Goal: Task Accomplishment & Management: Manage account settings

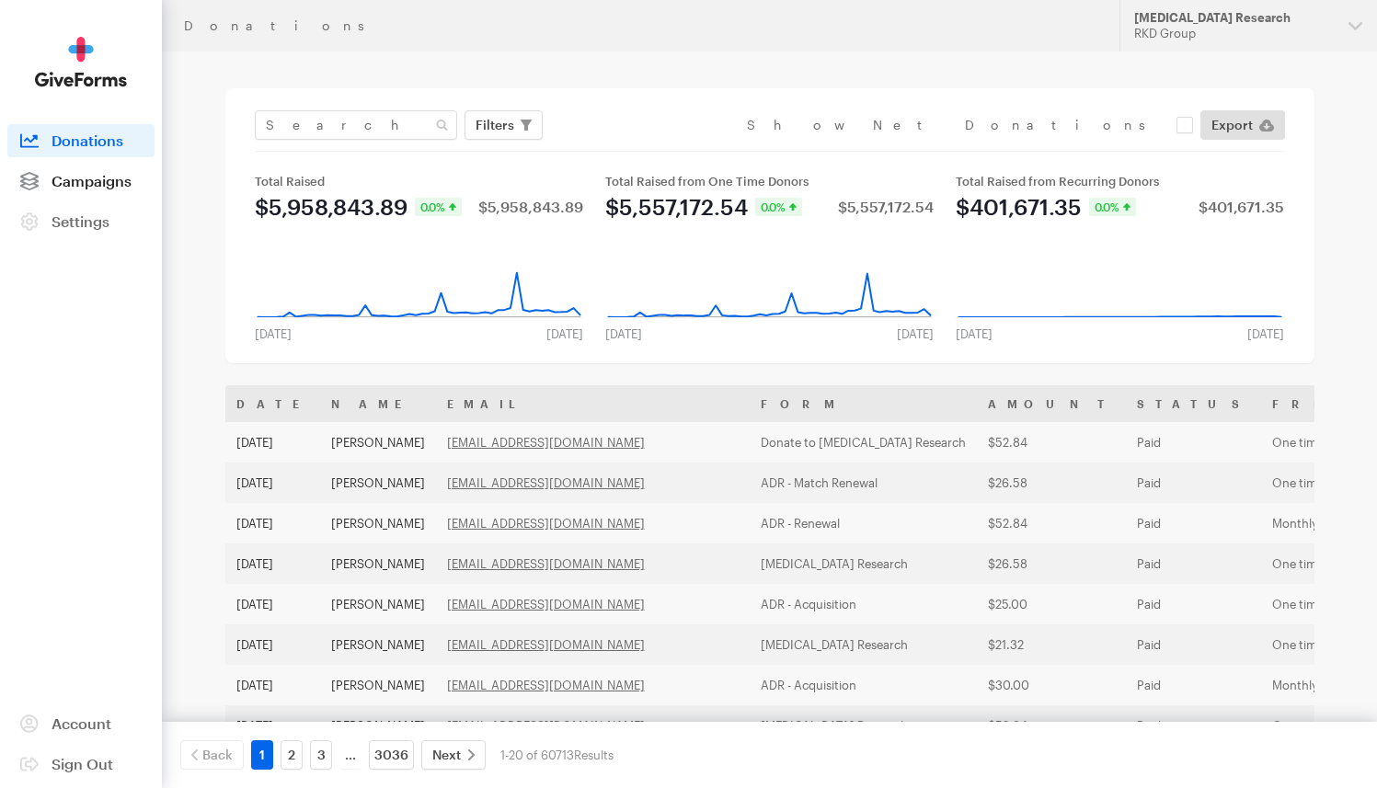
click at [104, 190] on link "Campaigns" at bounding box center [80, 181] width 147 height 33
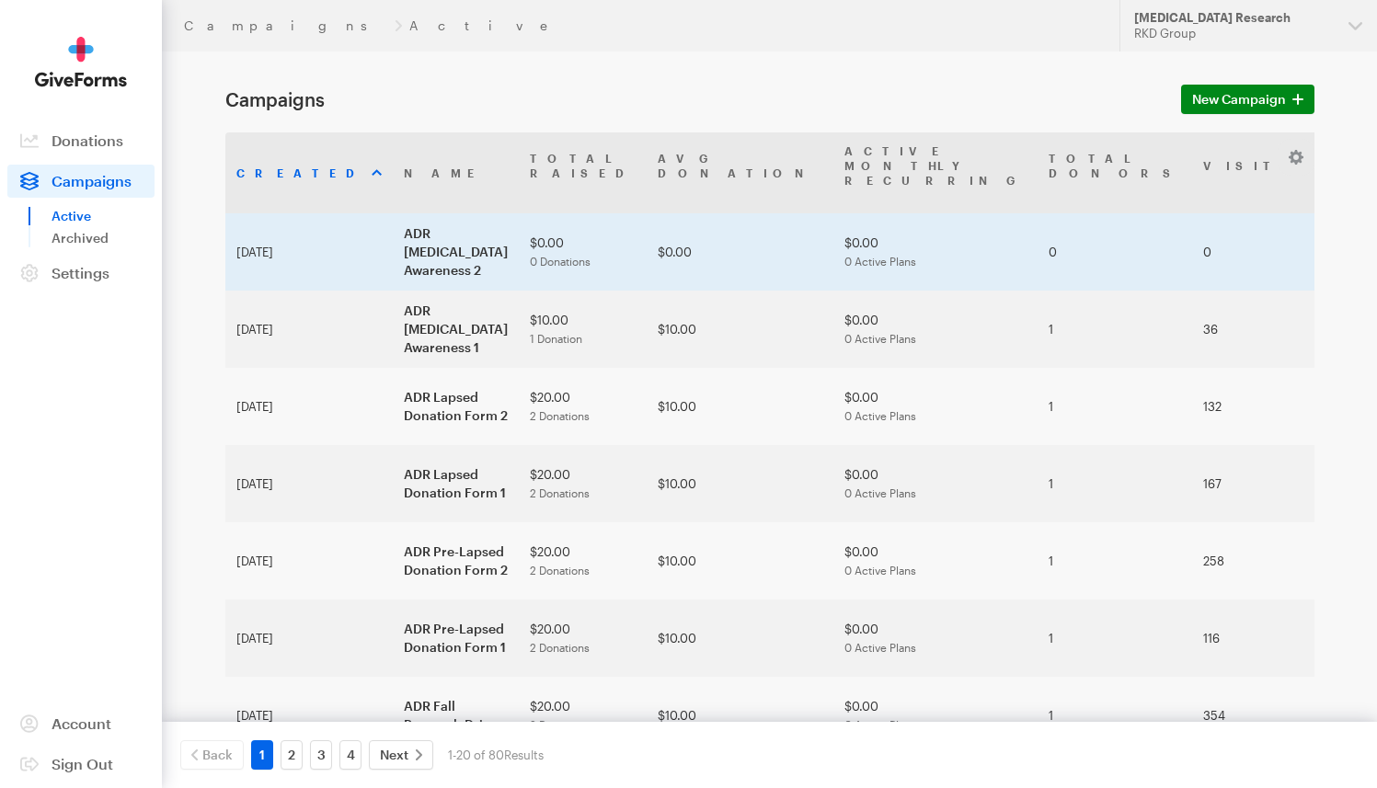
click at [404, 213] on td "ADR [MEDICAL_DATA] Awareness 2" at bounding box center [456, 251] width 126 height 77
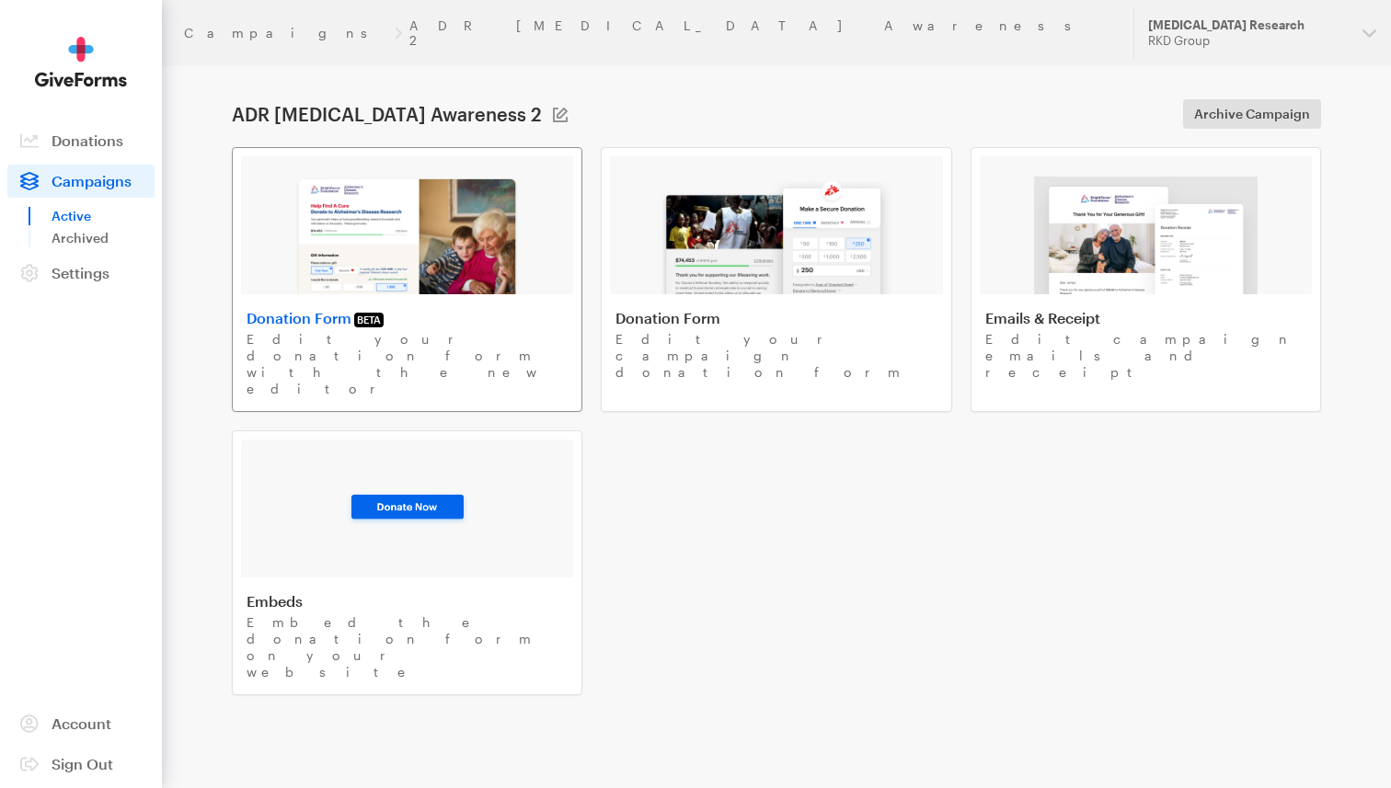
click at [403, 203] on img at bounding box center [406, 236] width 225 height 118
click at [683, 229] on img at bounding box center [776, 236] width 235 height 118
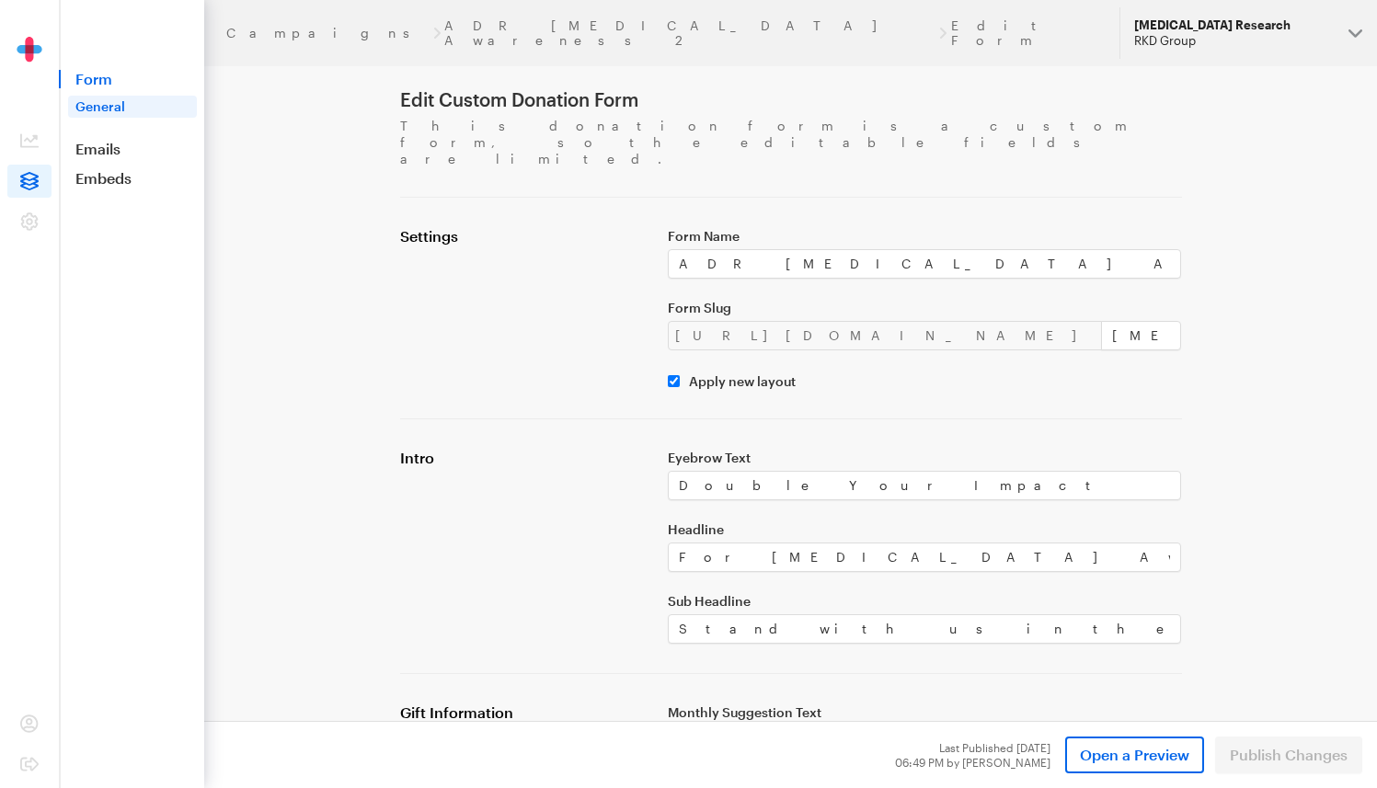
click at [1270, 45] on button "Alzheimer's Disease Research RKD Group" at bounding box center [1248, 33] width 258 height 52
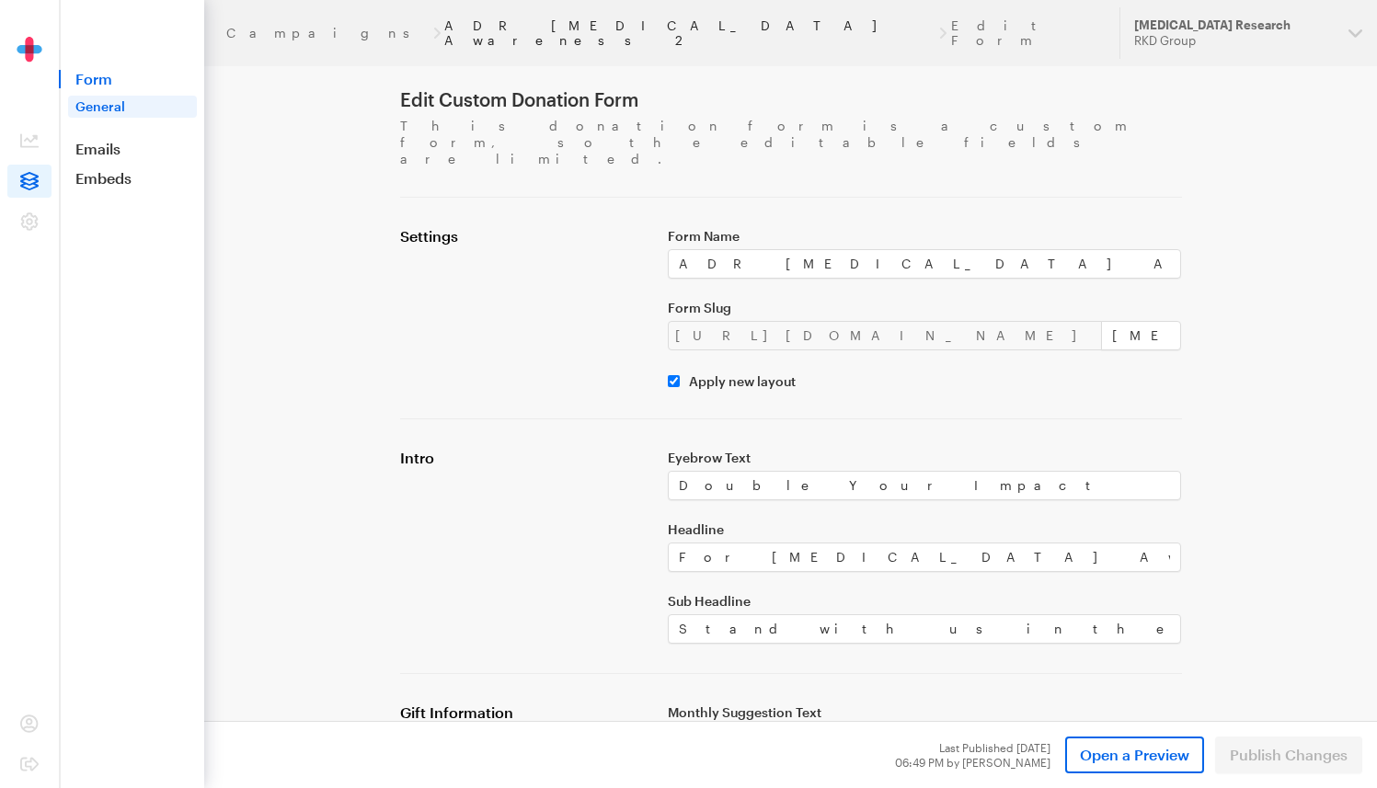
click at [444, 25] on link "ADR [MEDICAL_DATA] Awareness 2" at bounding box center [689, 32] width 491 height 29
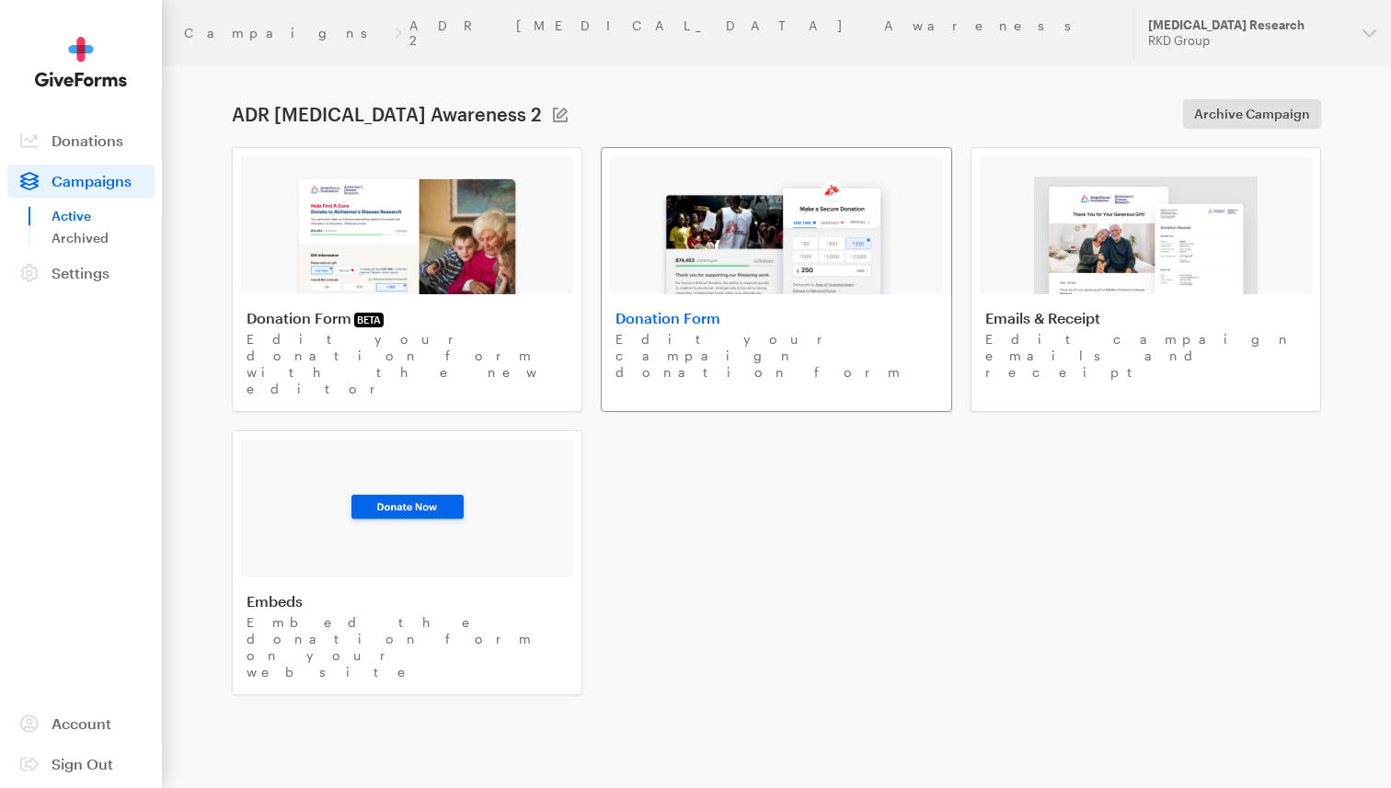
click at [761, 228] on img at bounding box center [776, 236] width 235 height 118
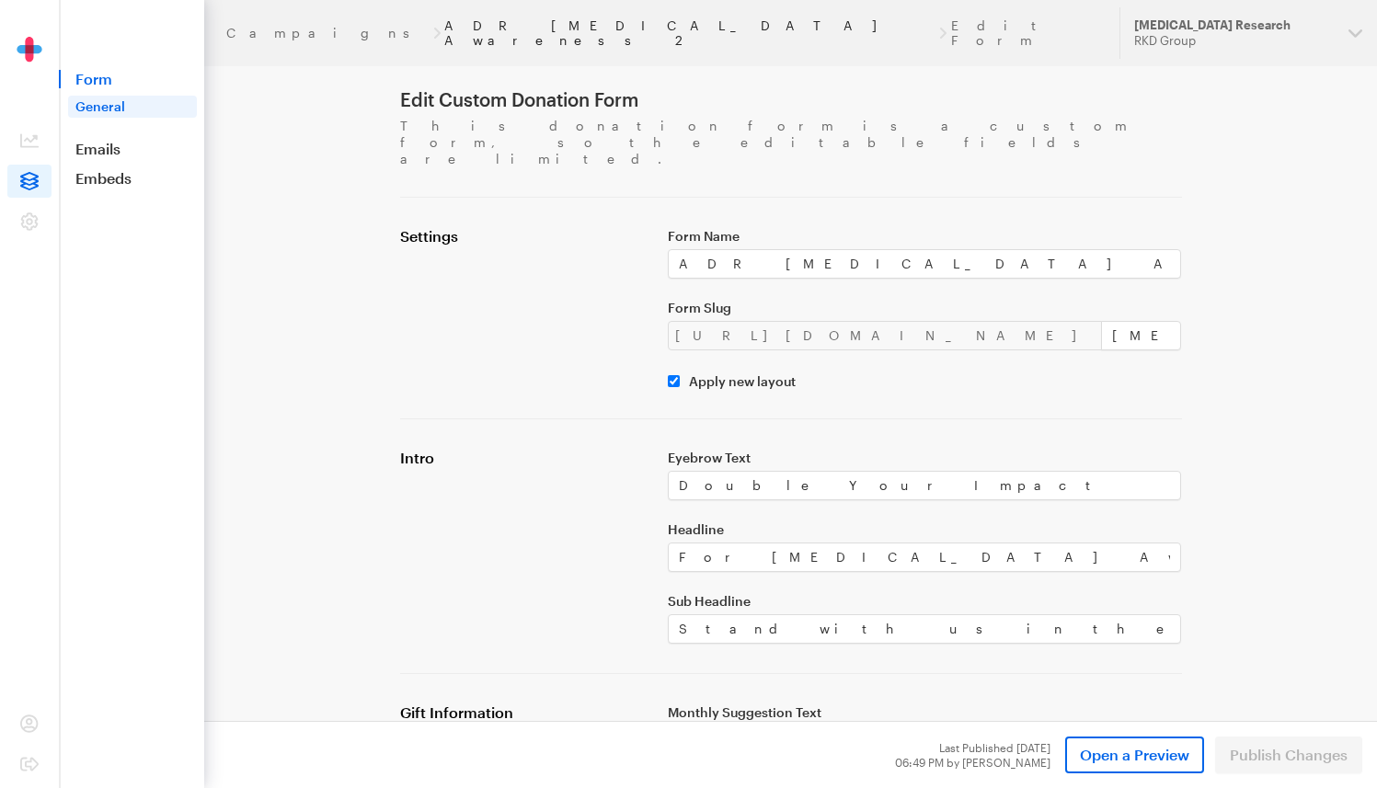
click at [453, 24] on link "ADR [MEDICAL_DATA] Awareness 2" at bounding box center [689, 32] width 491 height 29
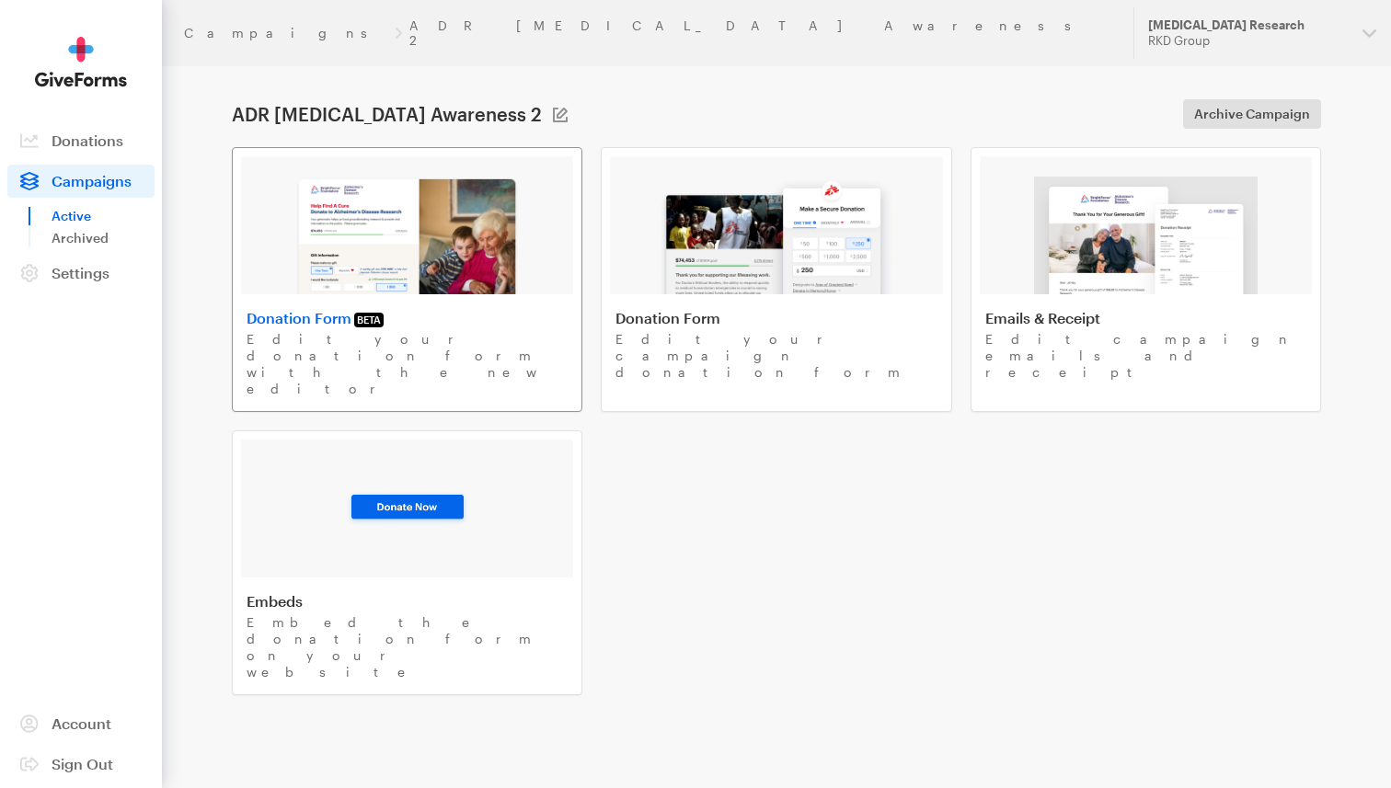
click at [417, 198] on img at bounding box center [406, 236] width 225 height 118
